Goal: Understand process/instructions: Learn about a topic

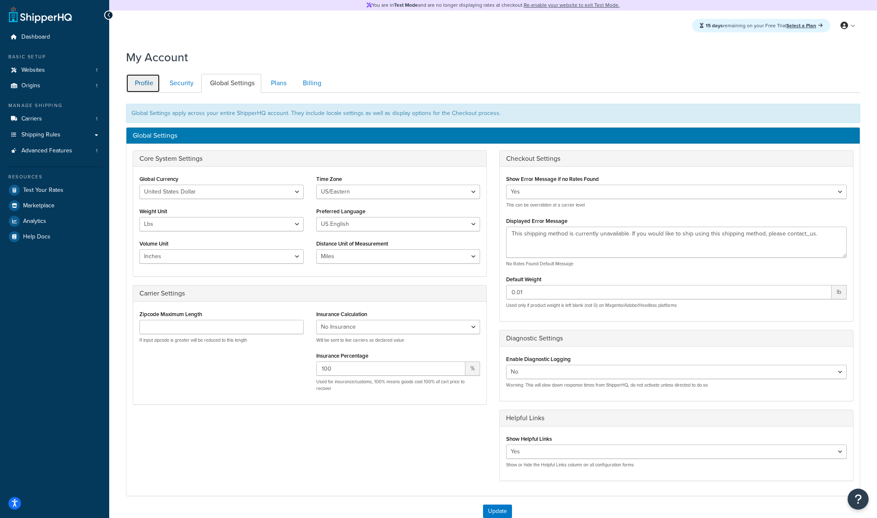
click at [144, 81] on link "Profile" at bounding box center [143, 83] width 34 height 19
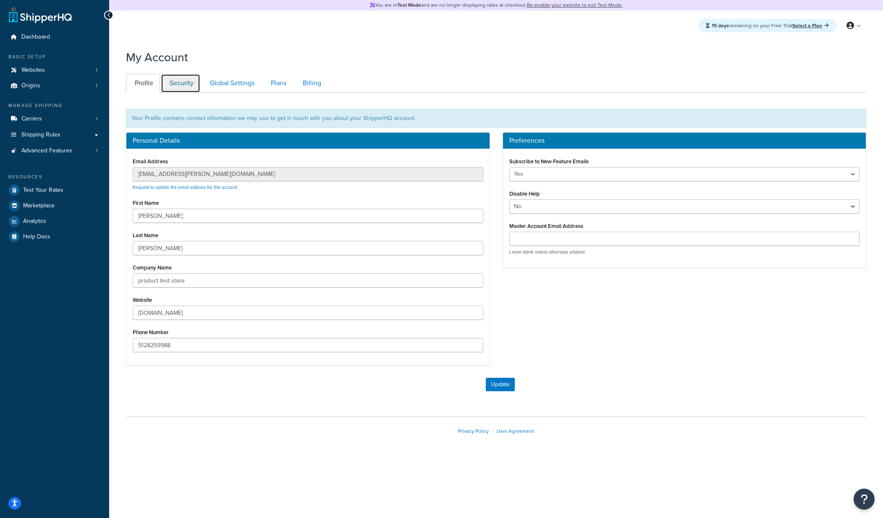
click at [178, 83] on link "Security" at bounding box center [180, 83] width 39 height 19
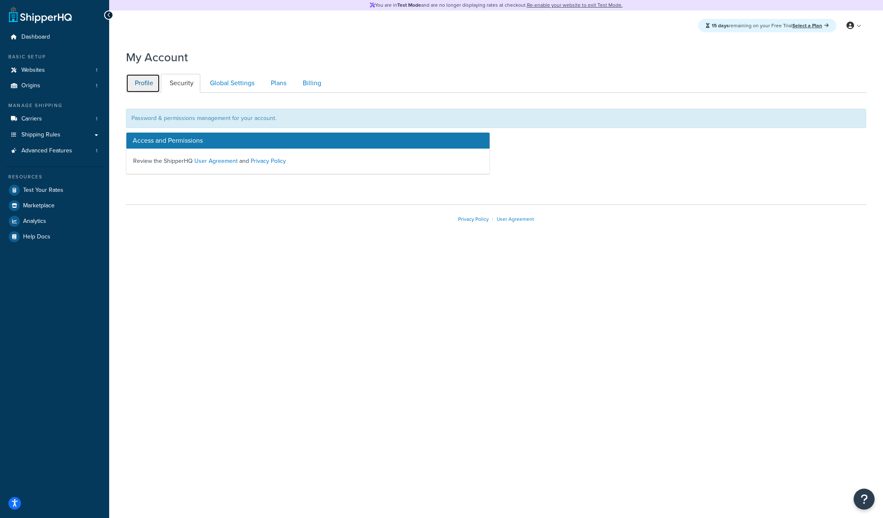
click at [150, 84] on link "Profile" at bounding box center [143, 83] width 34 height 19
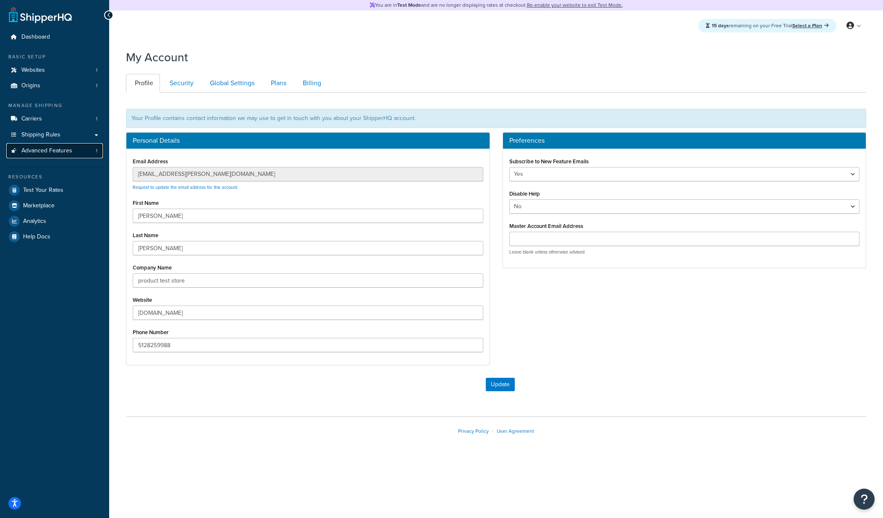
click at [51, 150] on span "Advanced Features" at bounding box center [46, 150] width 51 height 7
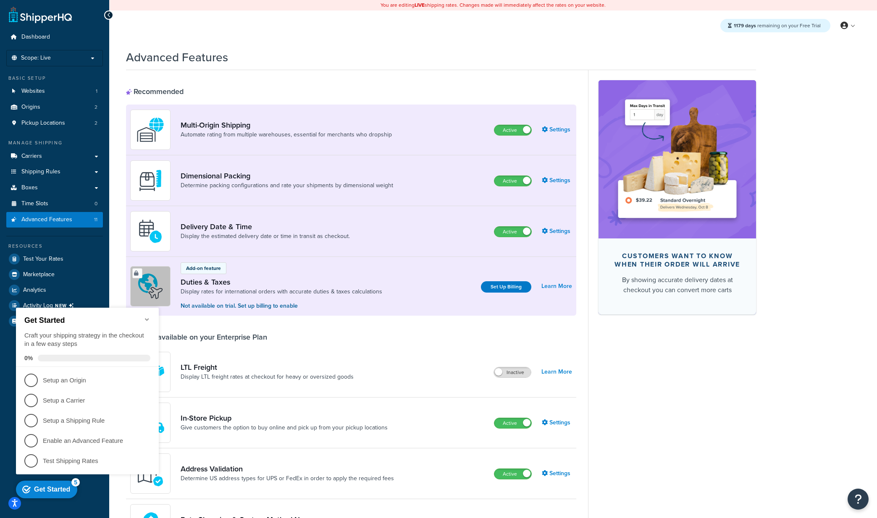
click at [149, 316] on icon "Minimize checklist" at bounding box center [147, 319] width 7 height 7
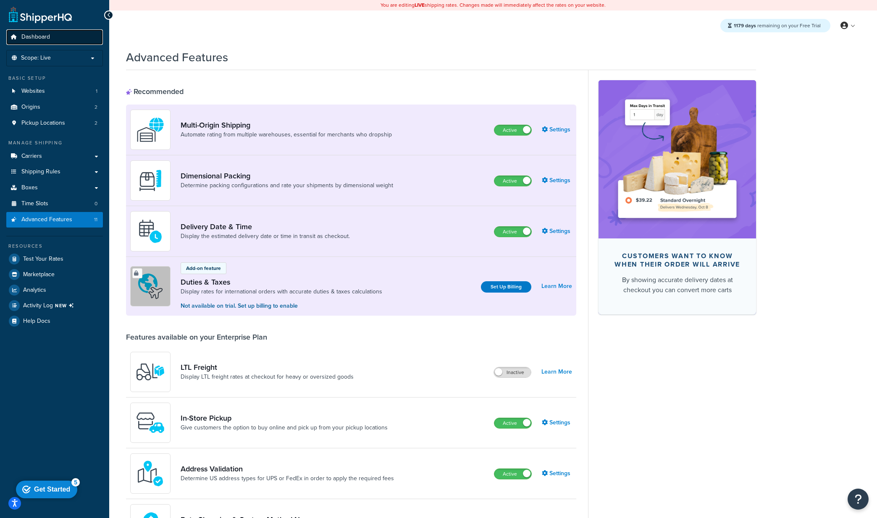
click at [37, 34] on span "Dashboard" at bounding box center [35, 37] width 29 height 7
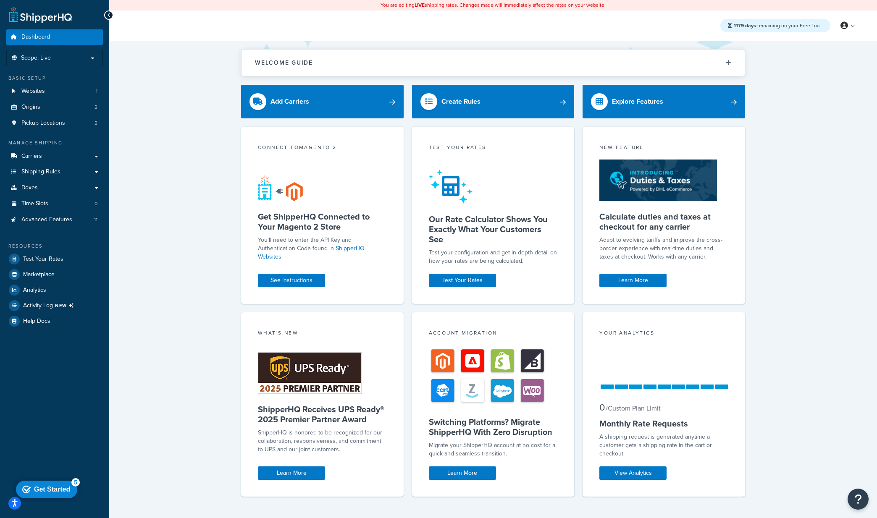
click at [151, 112] on div "Welcome Guide ShipperHQ: An Overview Carrier Setup Shipping Rules Overview Comm…" at bounding box center [492, 286] width 767 height 490
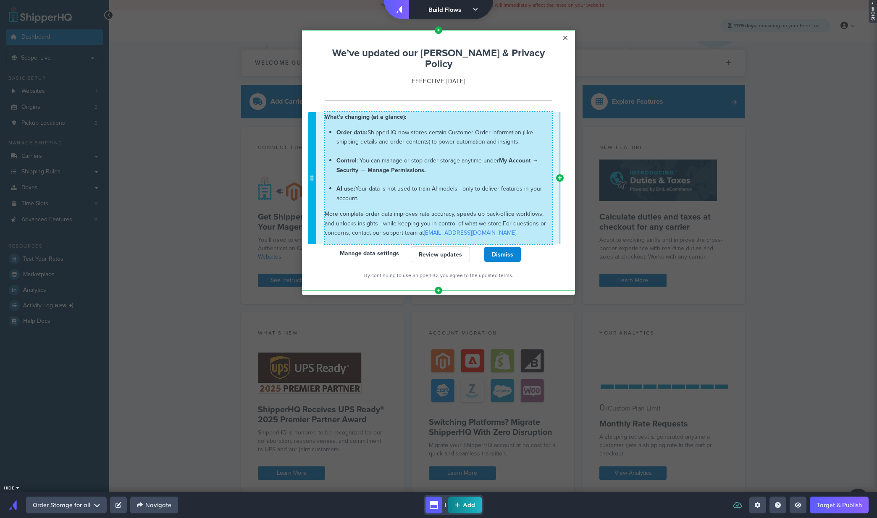
click at [390, 156] on span "Control : You can manage or stop order storage anytime under My Account → Secur…" at bounding box center [437, 165] width 202 height 18
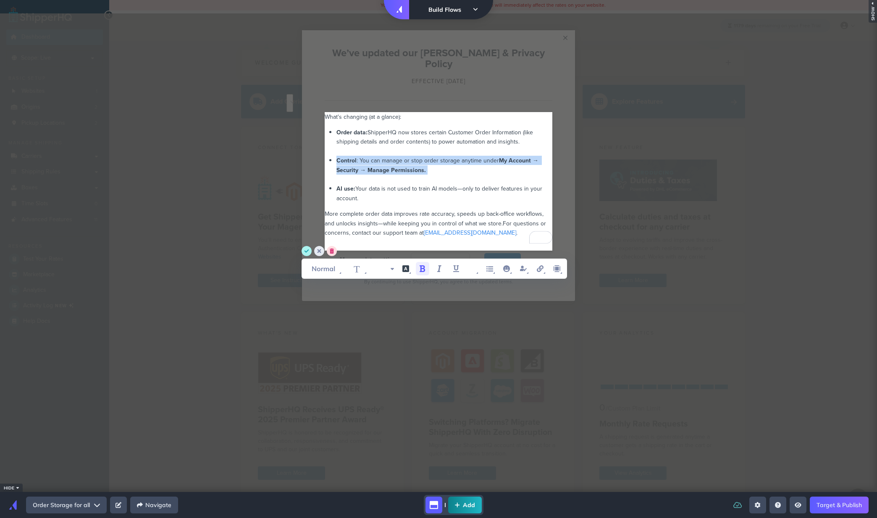
drag, startPoint x: 443, startPoint y: 158, endPoint x: 314, endPoint y: 144, distance: 129.6
click at [314, 144] on div "What's changing (at a glance): Order data: ShipperHQ now stores certain Custome…" at bounding box center [438, 177] width 281 height 145
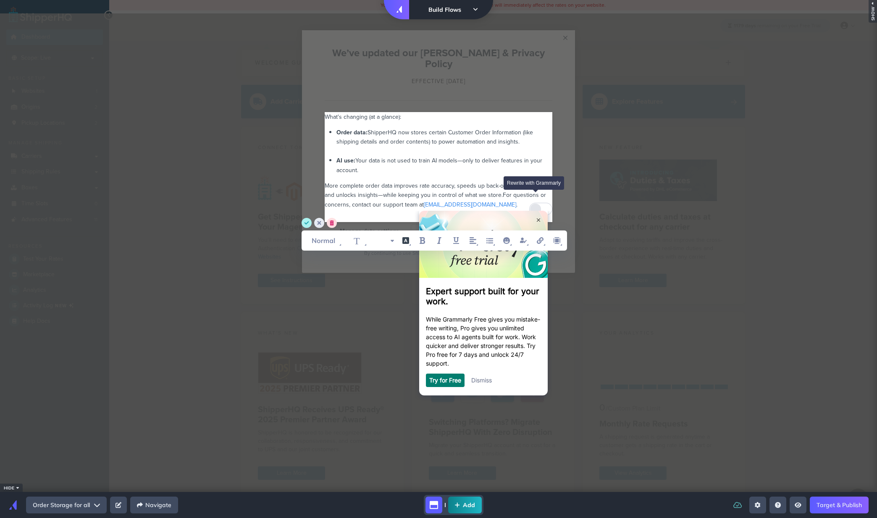
click at [537, 204] on div "Rewrite with Grammarly" at bounding box center [535, 209] width 9 height 10
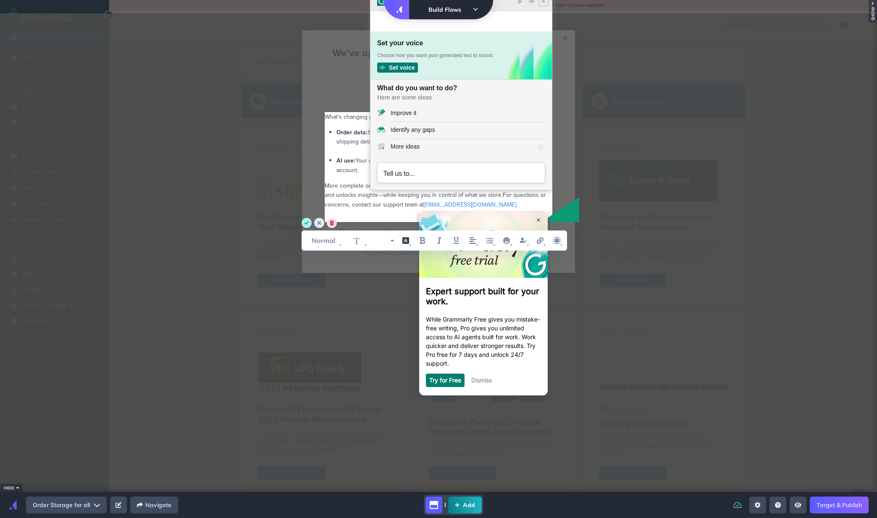
click at [544, 6] on icon "Close Grammarly Assistant" at bounding box center [543, 1] width 10 height 10
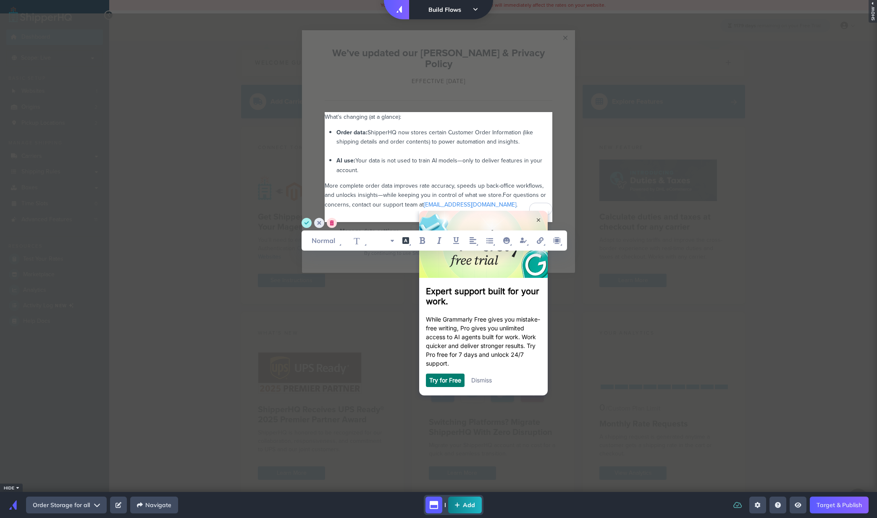
click at [486, 382] on link "Dismiss" at bounding box center [481, 379] width 21 height 7
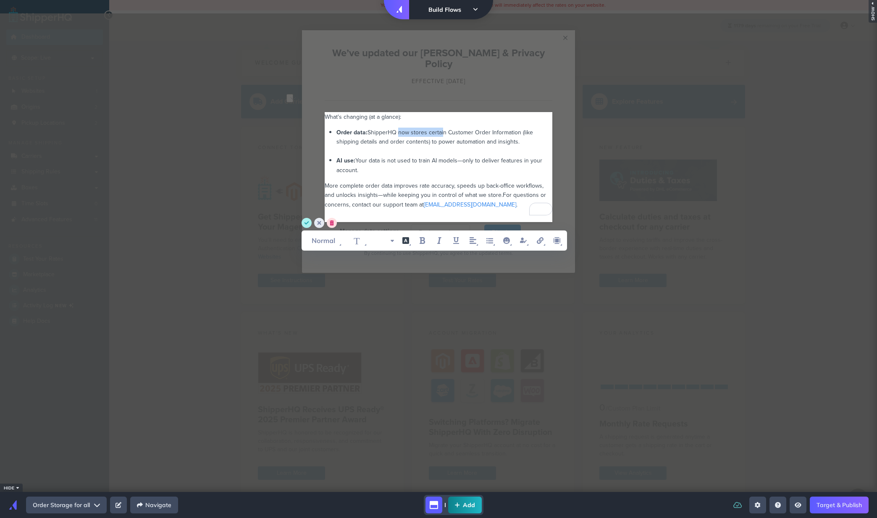
drag, startPoint x: 442, startPoint y: 120, endPoint x: 399, endPoint y: 122, distance: 42.4
click at [399, 128] on span "ShipperHQ now stores certain Customer Order Information (like shipping details …" at bounding box center [435, 137] width 198 height 18
click at [418, 128] on span "ShipperHQ will now store Customer Order Information (like shipping details and …" at bounding box center [441, 137] width 210 height 18
click at [386, 156] on span "Your data is not used to train AI models—only to deliver features in your accou…" at bounding box center [439, 165] width 207 height 18
click at [304, 224] on circle "save" at bounding box center [306, 223] width 10 height 10
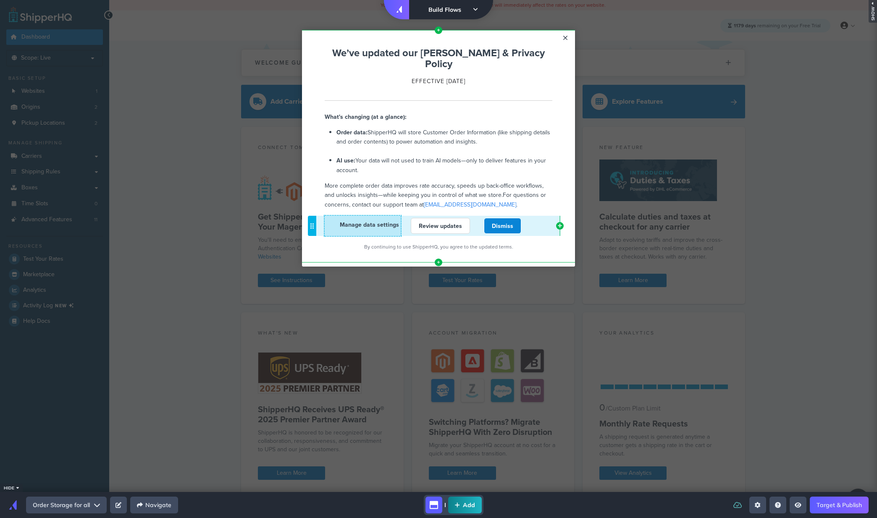
click at [378, 223] on div "Manage data settings Cannot exceed 6 items per row" at bounding box center [363, 226] width 76 height 20
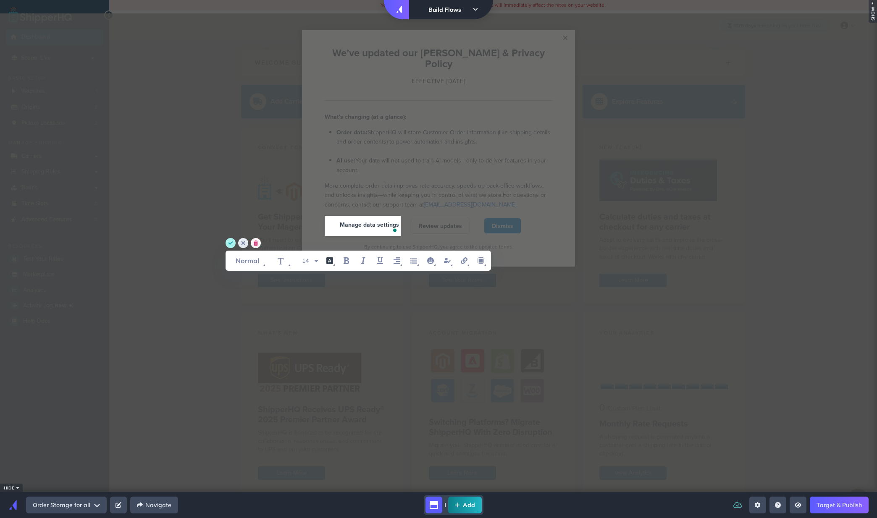
click at [256, 246] on circle "delete" at bounding box center [256, 243] width 10 height 10
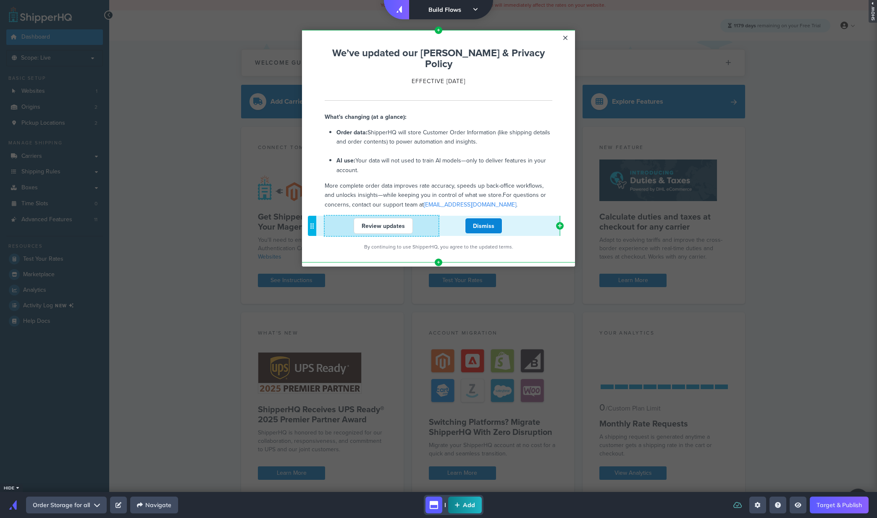
click at [432, 218] on div "Review updates" at bounding box center [383, 226] width 117 height 16
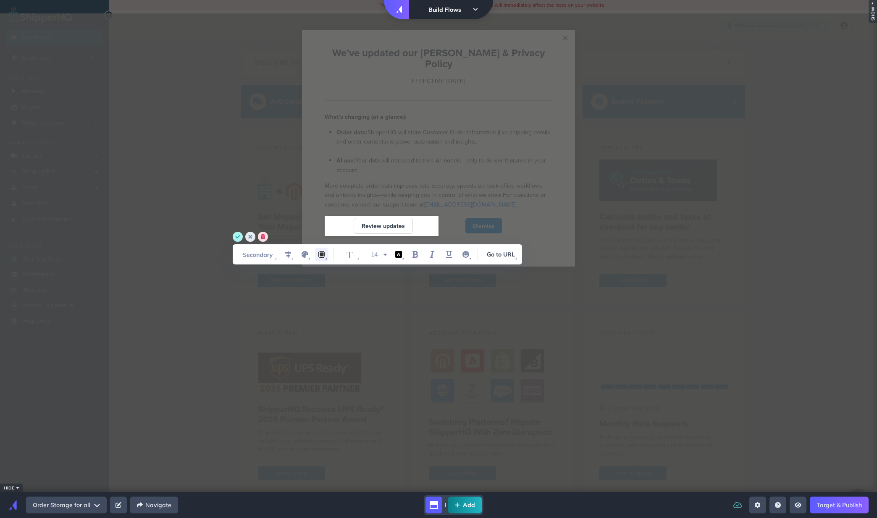
click at [325, 258] on span "WYSIWYG Toolbar and Actions" at bounding box center [326, 259] width 2 height 2
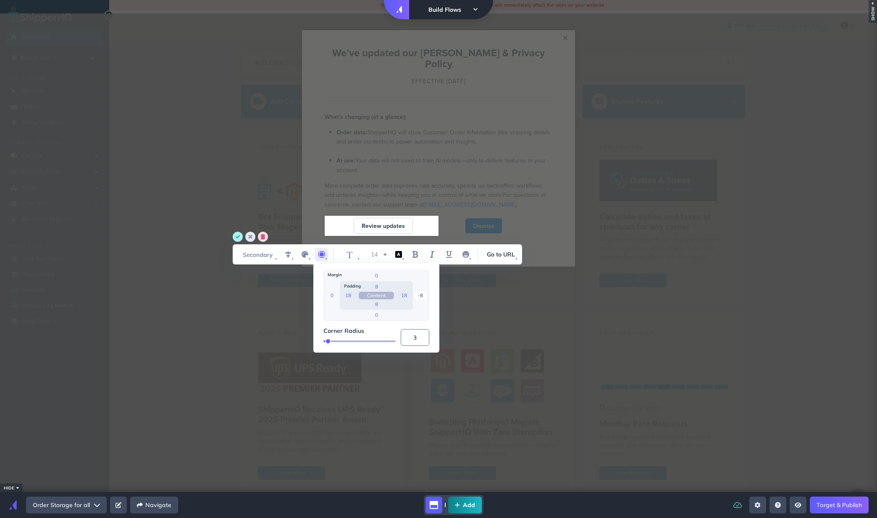
click at [419, 293] on input "-8" at bounding box center [420, 295] width 11 height 8
type input "0"
type input "-24"
click at [236, 235] on circle "save" at bounding box center [238, 237] width 10 height 10
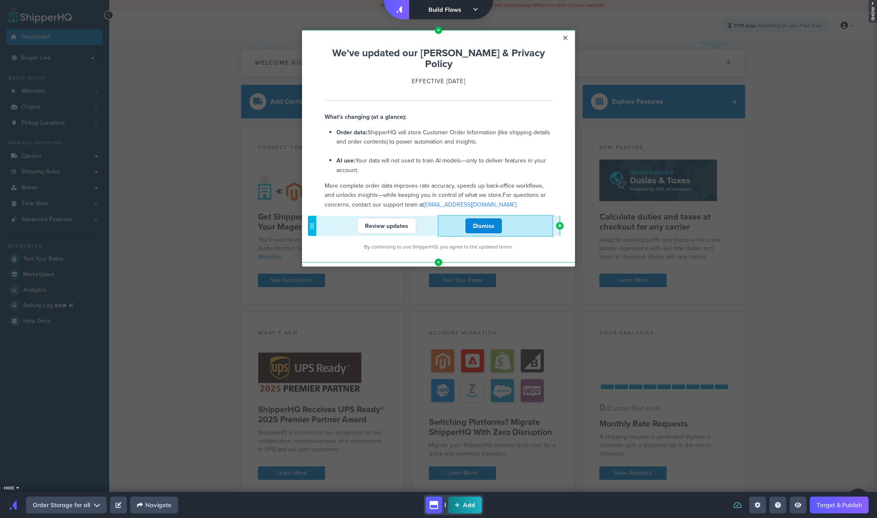
click at [451, 218] on div "Dismiss" at bounding box center [484, 226] width 114 height 16
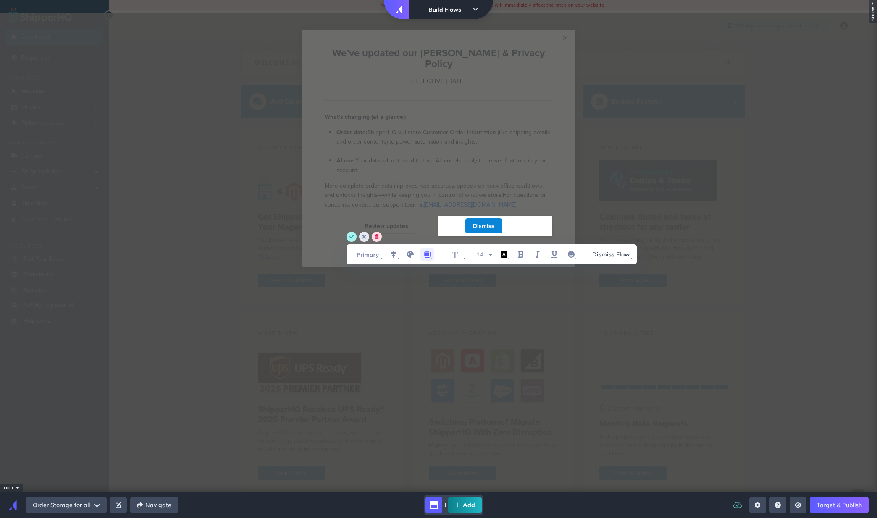
click at [431, 254] on icon "margin" at bounding box center [427, 254] width 10 height 10
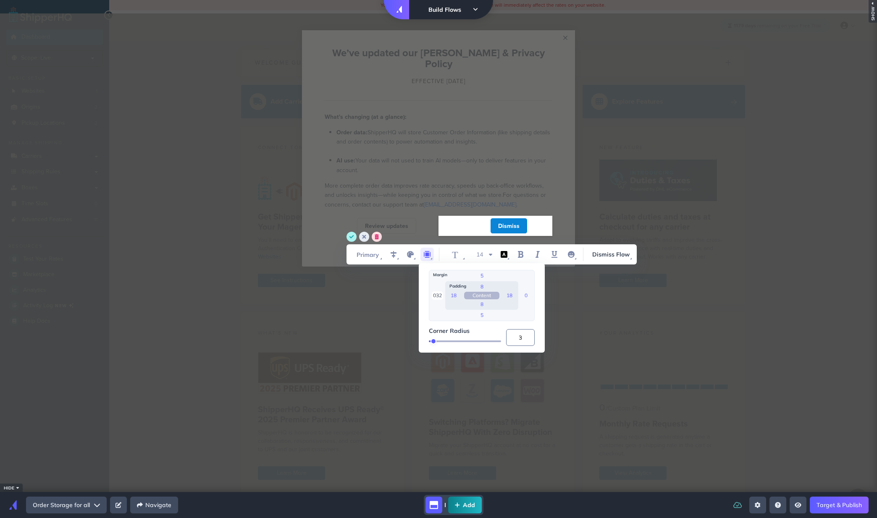
drag, startPoint x: 439, startPoint y: 293, endPoint x: 421, endPoint y: 294, distance: 17.6
click at [421, 294] on div "032 5 0 5 18 8 18 8 Content Corner Radius 3" at bounding box center [482, 307] width 126 height 89
type input "0"
drag, startPoint x: 437, startPoint y: 294, endPoint x: 447, endPoint y: 296, distance: 9.8
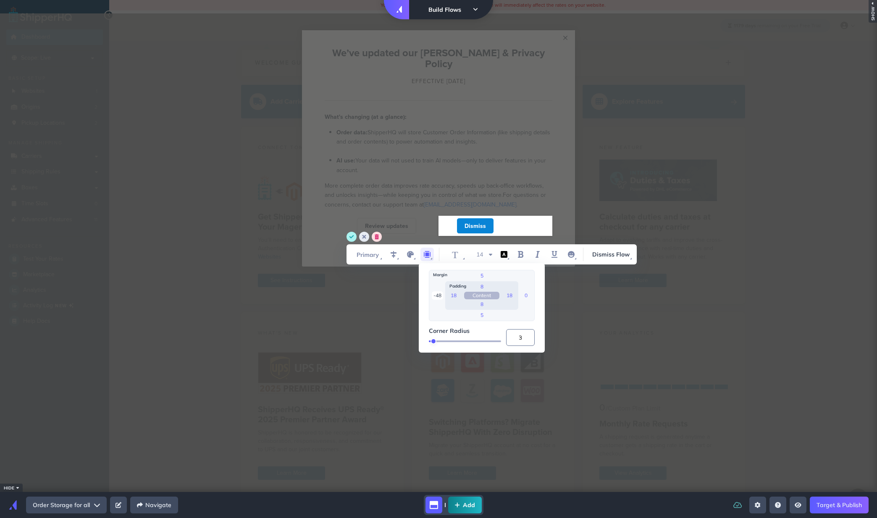
click at [447, 296] on div "-48 5 0 5 18 8 18 8 Content" at bounding box center [482, 295] width 106 height 51
type input "-56"
click at [354, 237] on circle "save" at bounding box center [351, 237] width 10 height 10
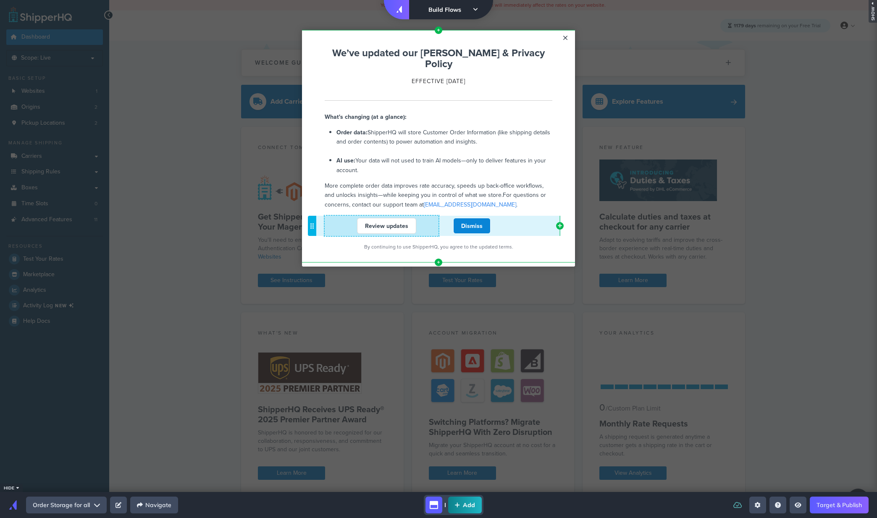
click at [419, 218] on div "Review updates" at bounding box center [387, 226] width 124 height 16
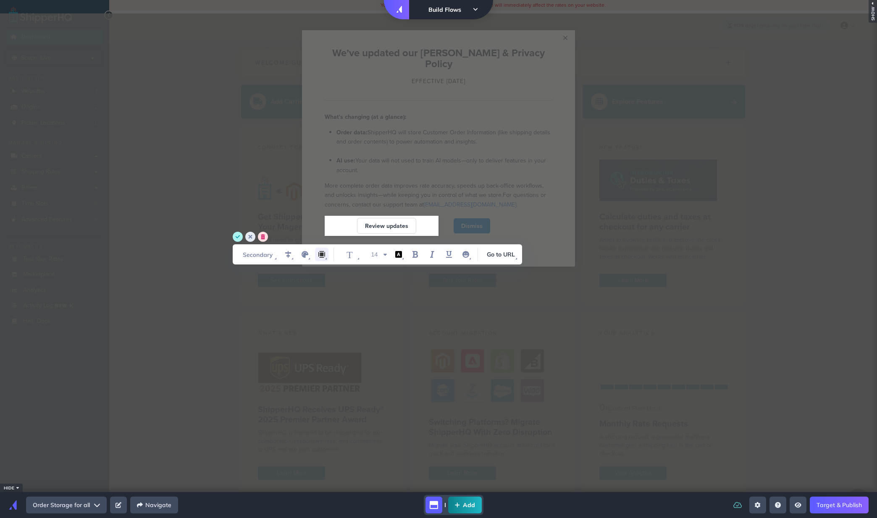
click at [318, 251] on icon "margin" at bounding box center [322, 254] width 10 height 10
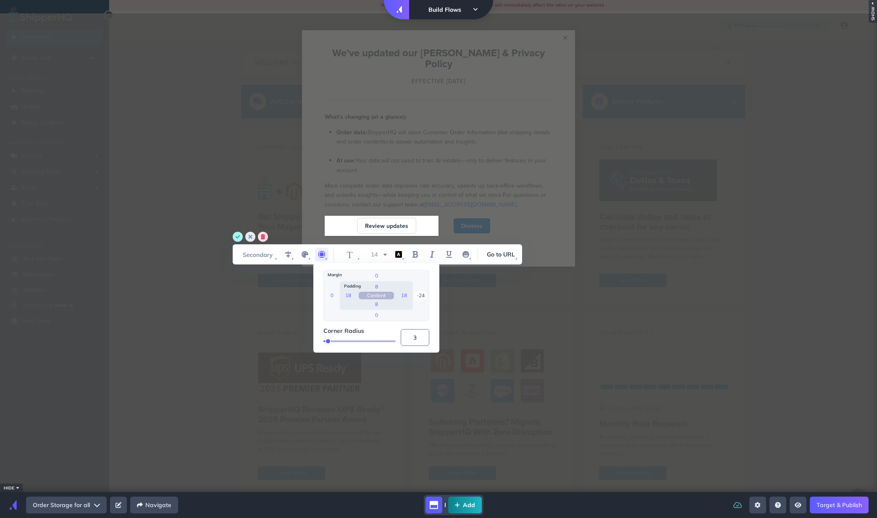
click at [422, 297] on input "-24" at bounding box center [420, 295] width 11 height 8
type input "0"
click at [422, 293] on input "-56" at bounding box center [420, 295] width 11 height 8
type input "0"
type input "-64"
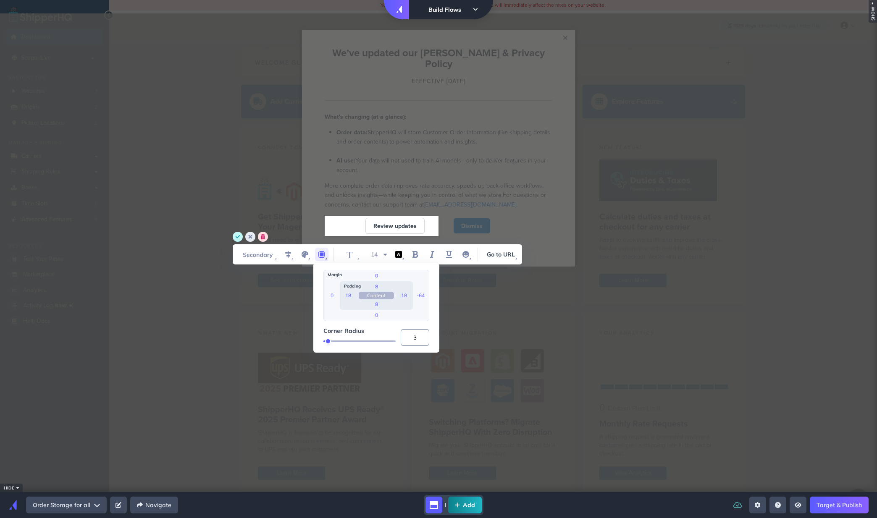
click at [239, 241] on icon "save" at bounding box center [238, 237] width 10 height 10
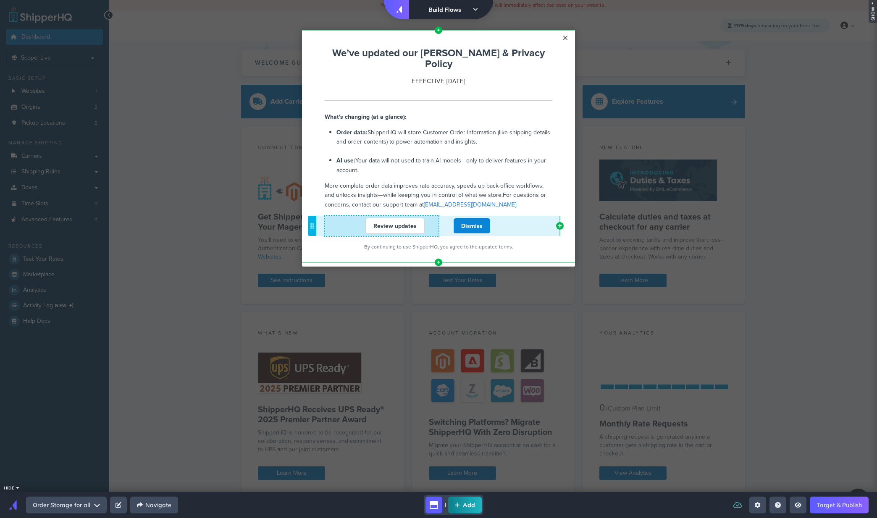
click at [448, 218] on div "Review updates" at bounding box center [395, 226] width 141 height 16
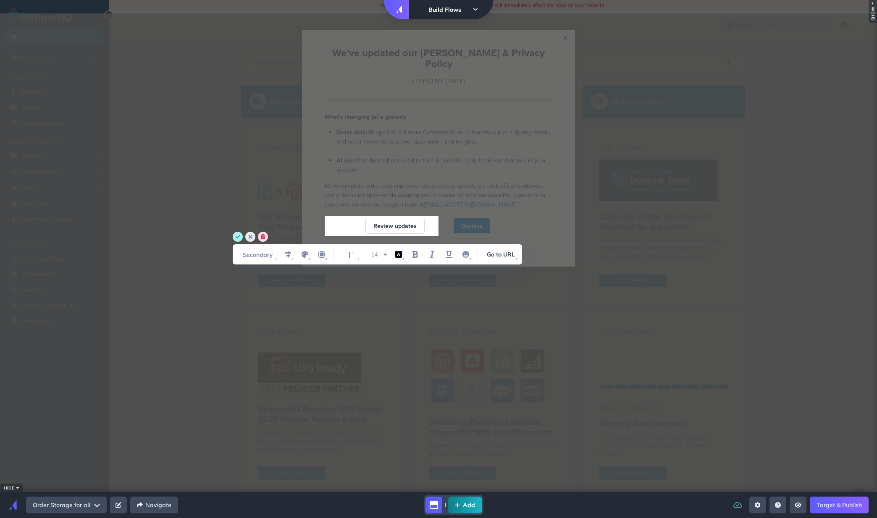
click at [508, 218] on div "Dismiss" at bounding box center [472, 226] width 114 height 16
click at [235, 235] on circle "save" at bounding box center [238, 237] width 10 height 10
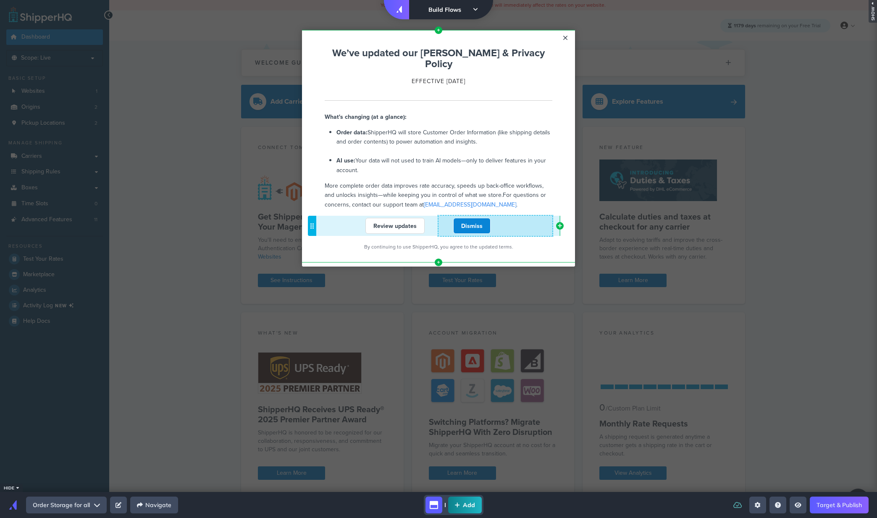
click at [531, 216] on div "Dismiss" at bounding box center [495, 226] width 114 height 20
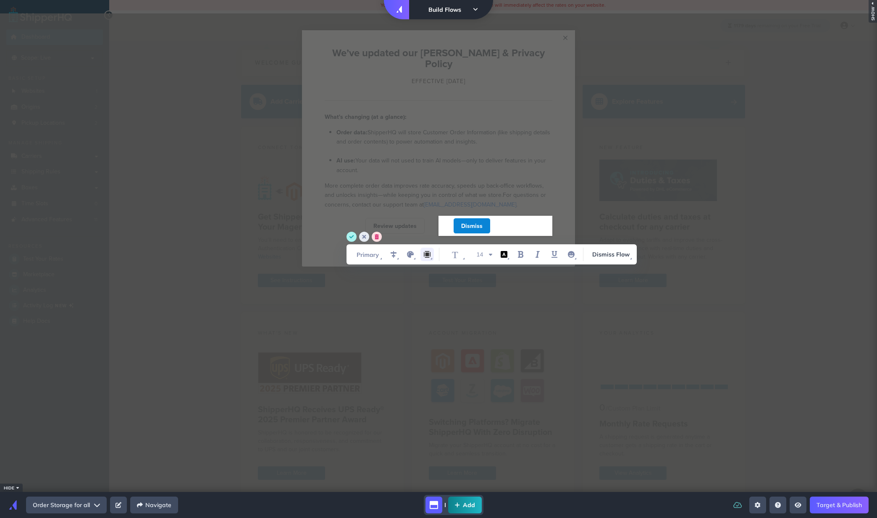
click at [422, 256] on icon "margin" at bounding box center [427, 254] width 10 height 10
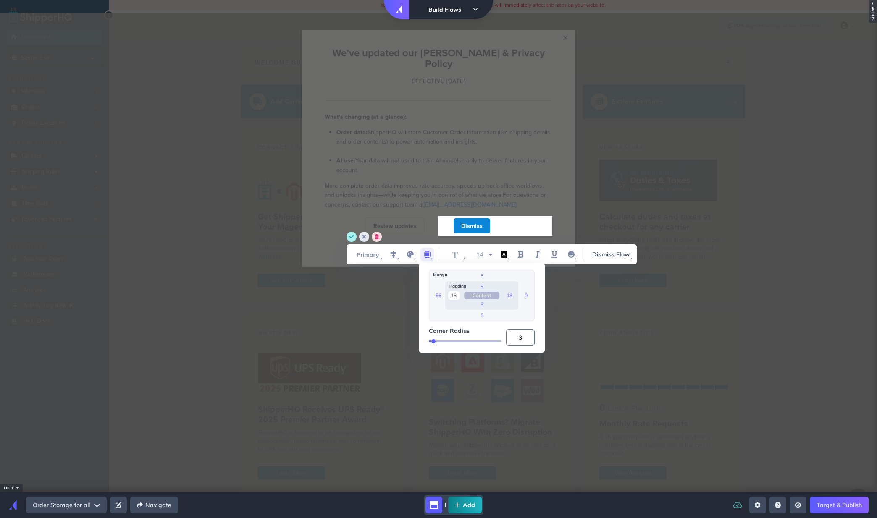
drag, startPoint x: 436, startPoint y: 296, endPoint x: 448, endPoint y: 294, distance: 11.9
click at [447, 295] on div "-56 5 0 5 18 8 18 8 Content" at bounding box center [482, 295] width 106 height 51
type input "0"
type input "-64"
click at [351, 237] on circle "save" at bounding box center [351, 237] width 10 height 10
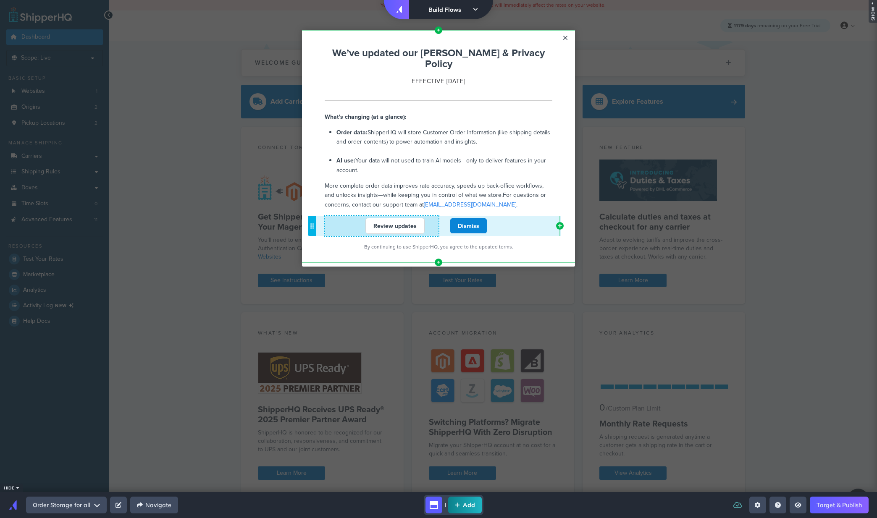
click at [438, 218] on div "Review updates" at bounding box center [395, 226] width 141 height 16
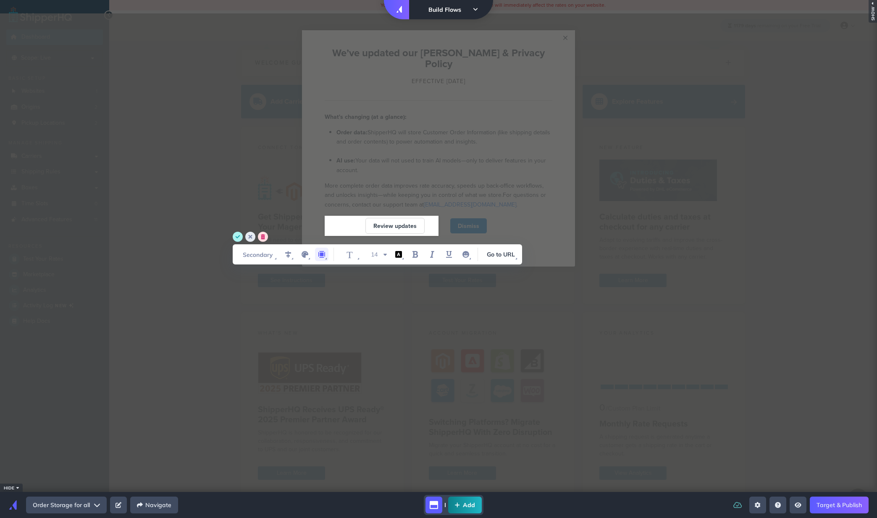
click at [326, 255] on icon "margin" at bounding box center [322, 254] width 10 height 10
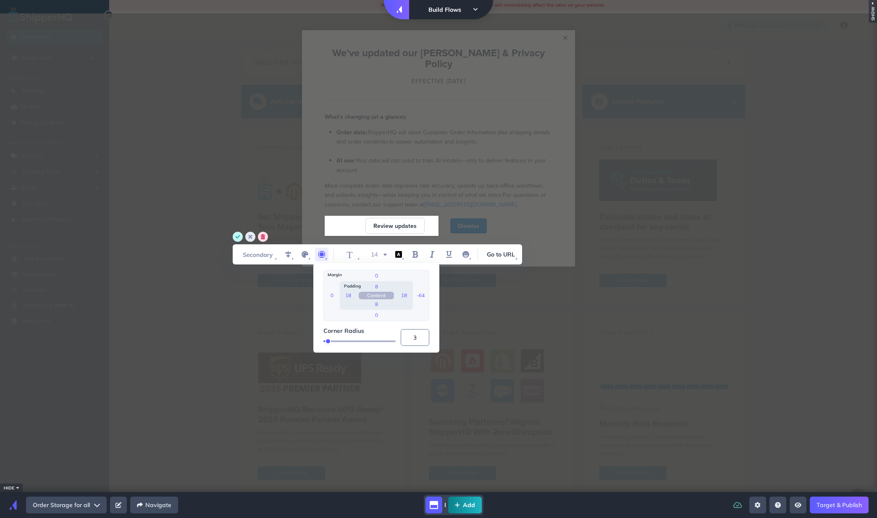
click at [238, 236] on icon "save" at bounding box center [237, 236] width 5 height 3
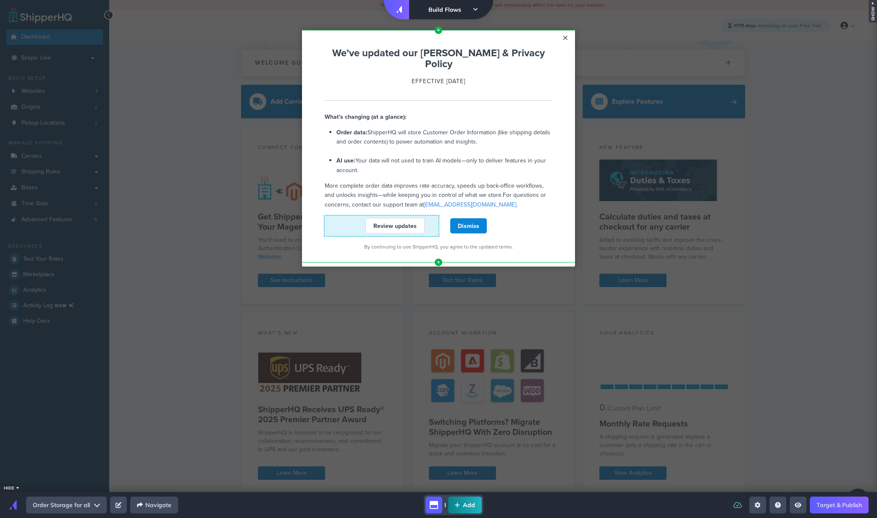
click at [432, 218] on div "Review updates" at bounding box center [395, 226] width 141 height 16
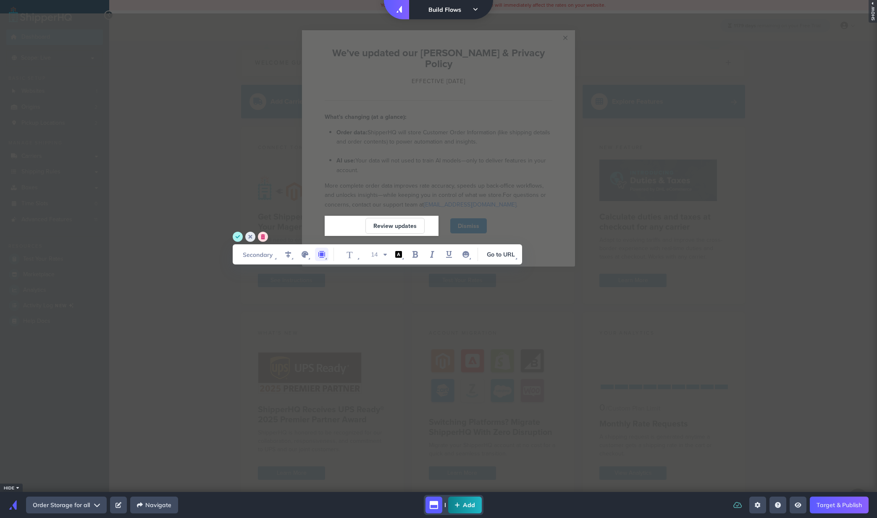
click at [318, 257] on icon "margin" at bounding box center [322, 254] width 10 height 10
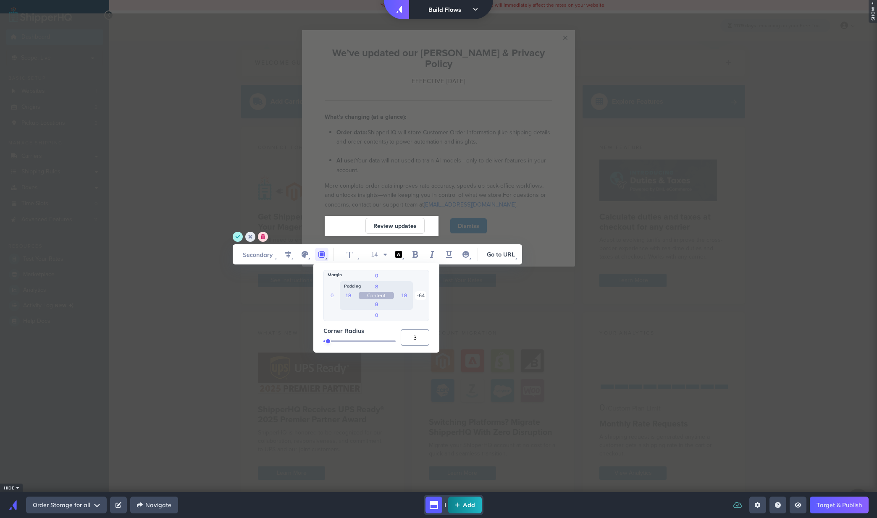
drag, startPoint x: 420, startPoint y: 296, endPoint x: 434, endPoint y: 296, distance: 13.9
click at [434, 296] on div "0 0 -64 0 18 8 18 8 Content Corner Radius 3" at bounding box center [376, 307] width 126 height 89
type input "0"
drag, startPoint x: 418, startPoint y: 295, endPoint x: 436, endPoint y: 296, distance: 17.7
click at [436, 296] on div "0 0 -76 0 18 8 18 8 Content Corner Radius 3" at bounding box center [376, 307] width 126 height 89
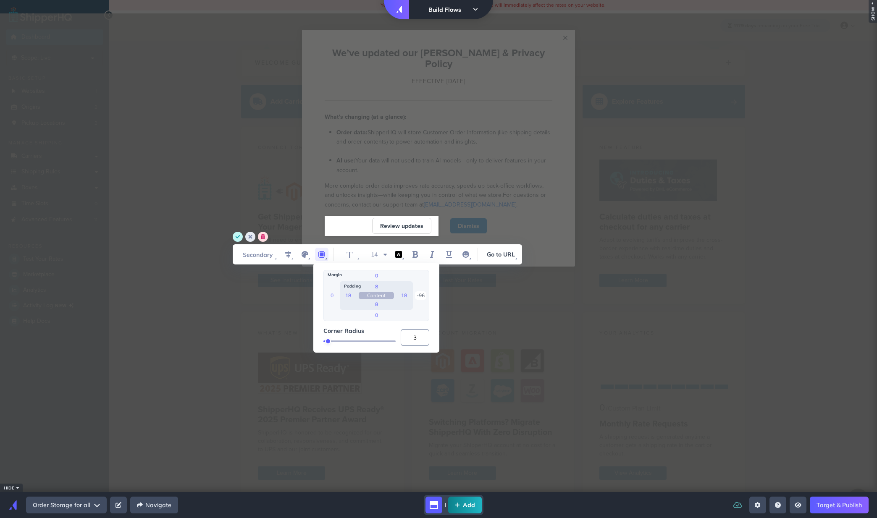
type input "-96"
click at [236, 235] on circle "save" at bounding box center [238, 237] width 10 height 10
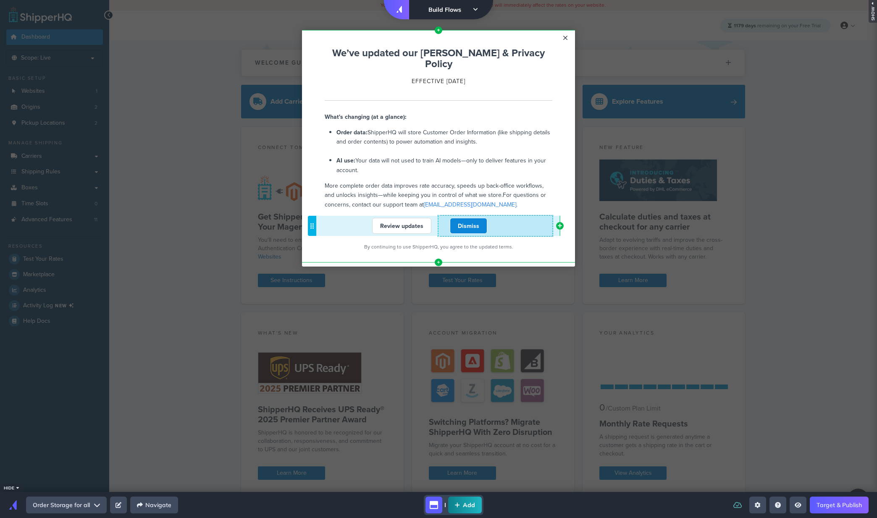
click at [445, 218] on div "Dismiss" at bounding box center [468, 226] width 114 height 16
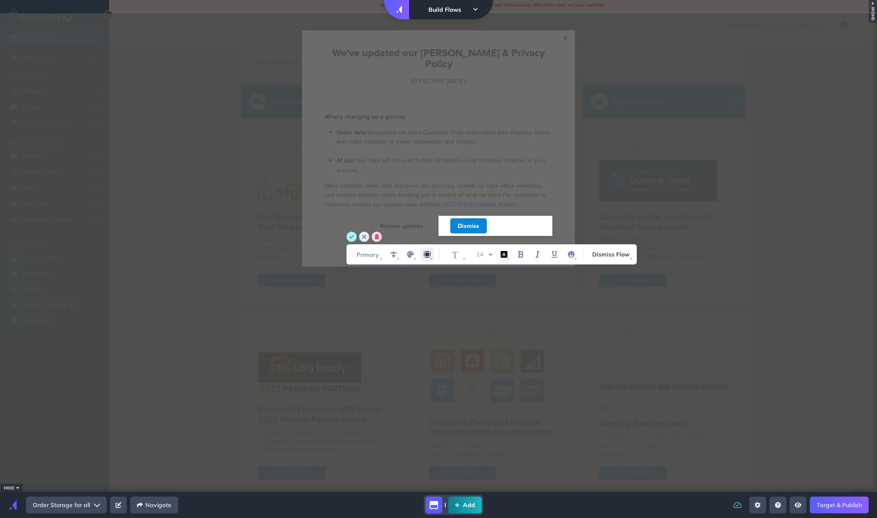
click at [426, 252] on icon "margin" at bounding box center [427, 254] width 10 height 10
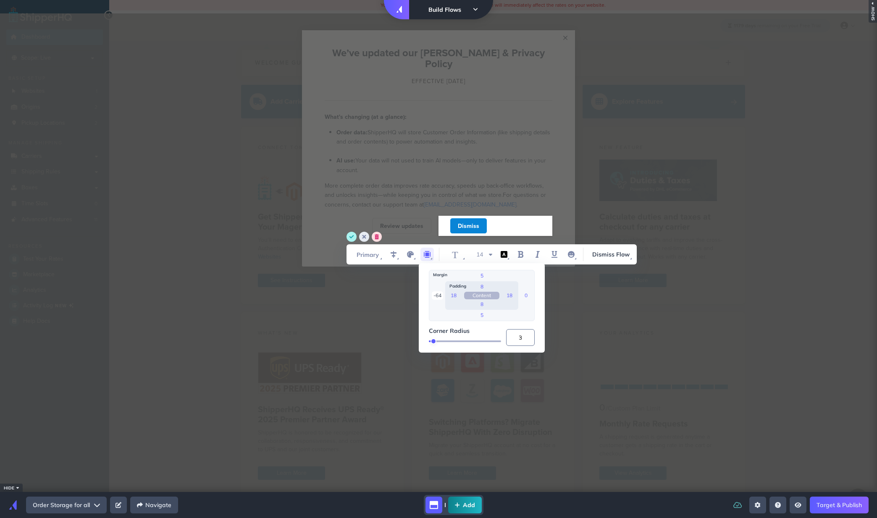
drag, startPoint x: 438, startPoint y: 296, endPoint x: 461, endPoint y: 299, distance: 23.4
click at [461, 299] on div "-64 5 0 5 18 8 18 8 Content" at bounding box center [482, 295] width 106 height 51
drag, startPoint x: 435, startPoint y: 296, endPoint x: 444, endPoint y: 296, distance: 8.9
click at [444, 296] on div "-96 5 0 5 18 8 18 8 Content" at bounding box center [482, 295] width 106 height 51
click at [442, 296] on input "-82" at bounding box center [437, 295] width 11 height 8
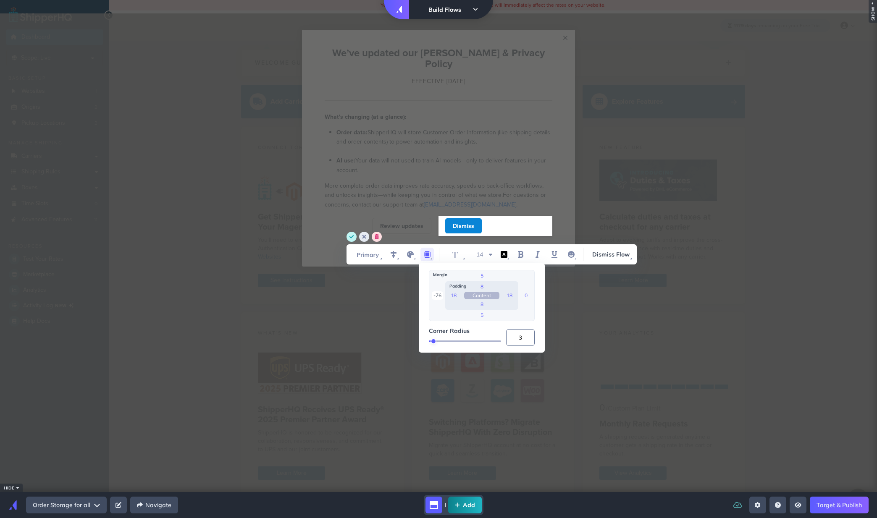
type input "-76"
drag, startPoint x: 356, startPoint y: 236, endPoint x: 355, endPoint y: 245, distance: 9.3
click at [356, 236] on circle "save" at bounding box center [351, 237] width 10 height 10
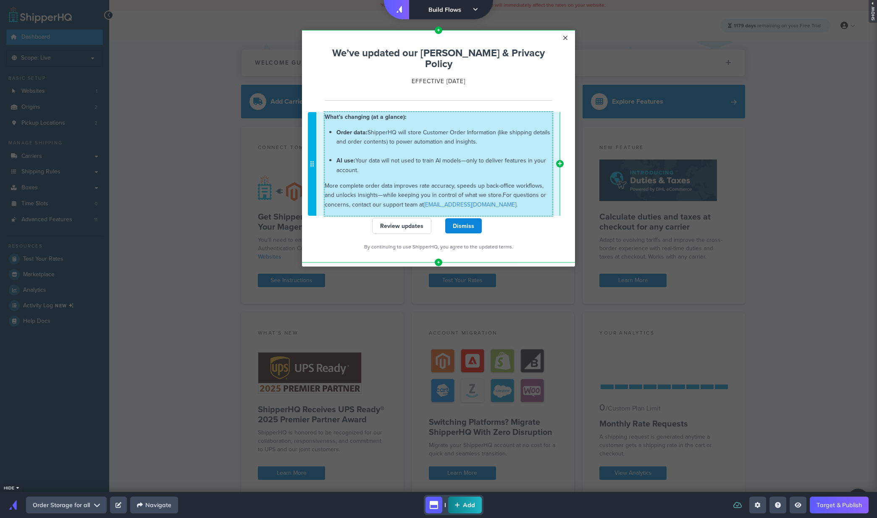
click at [468, 183] on span "More complete order data improves rate accuracy, speeds up back-office workflow…" at bounding box center [434, 190] width 219 height 18
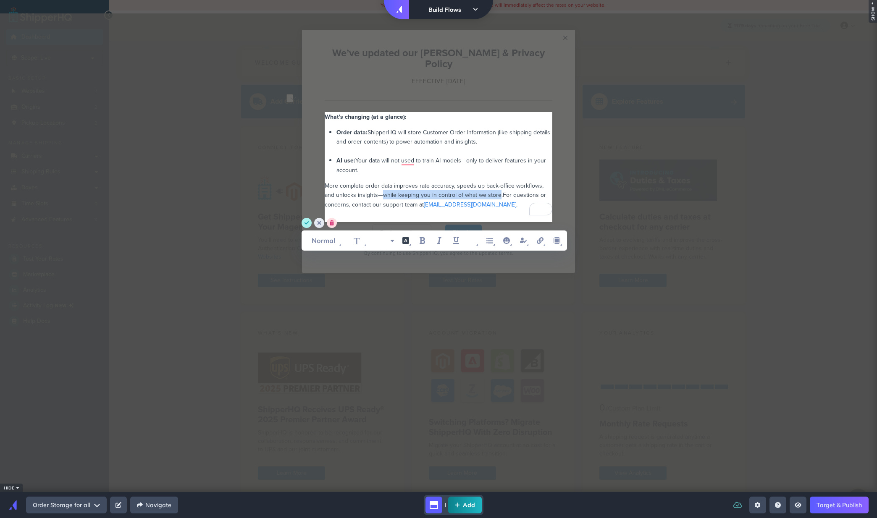
drag, startPoint x: 382, startPoint y: 183, endPoint x: 498, endPoint y: 185, distance: 116.3
click at [498, 185] on span "More complete order data improves rate accuracy, speeds up back-office workflow…" at bounding box center [435, 190] width 220 height 18
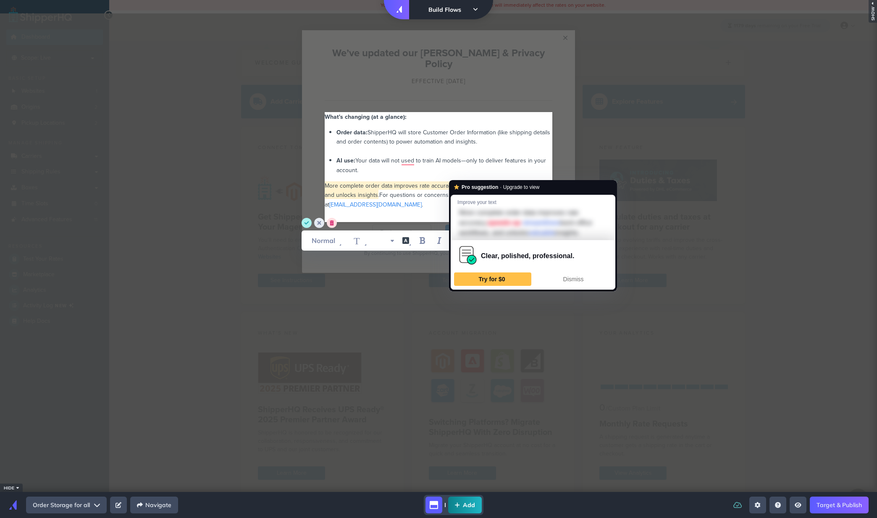
click at [474, 181] on span "More complete order data improves rate accuracy, speeds up back-office workflow…" at bounding box center [435, 190] width 220 height 18
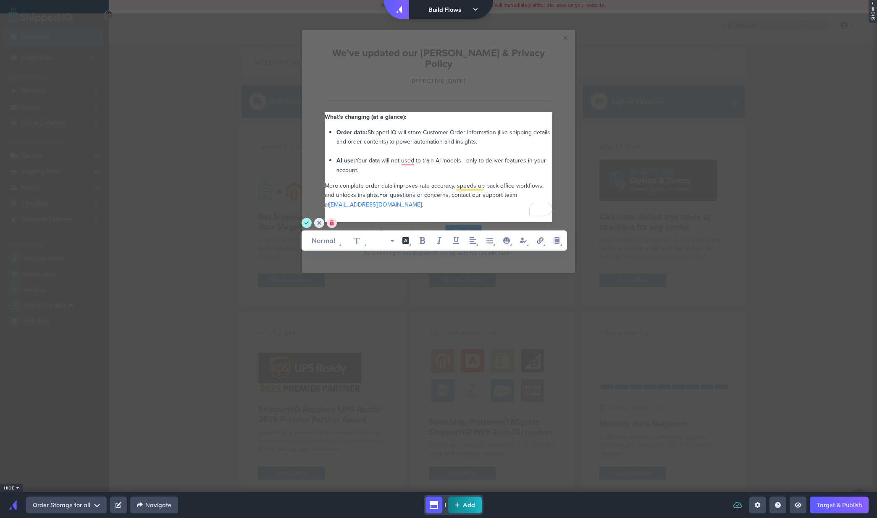
click at [355, 182] on span "More complete order data improves rate accuracy, speeds up back-office workflow…" at bounding box center [435, 190] width 220 height 18
click at [308, 225] on circle "save" at bounding box center [306, 223] width 10 height 10
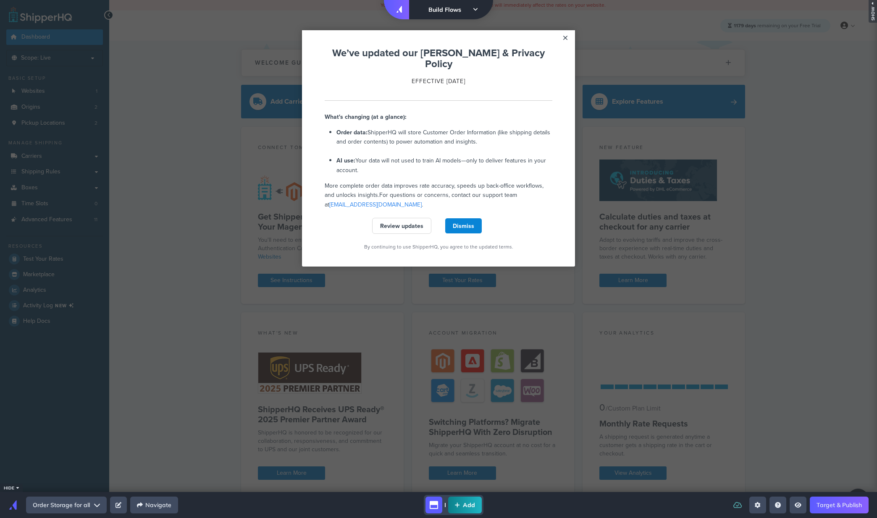
drag, startPoint x: 385, startPoint y: 327, endPoint x: 467, endPoint y: 258, distance: 107.5
click at [385, 327] on appcues "× Left Side Caret - Move Row Right Side Caret - Move Row move-dots We’ve update…" at bounding box center [438, 259] width 877 height 492
